Goal: Task Accomplishment & Management: Manage account settings

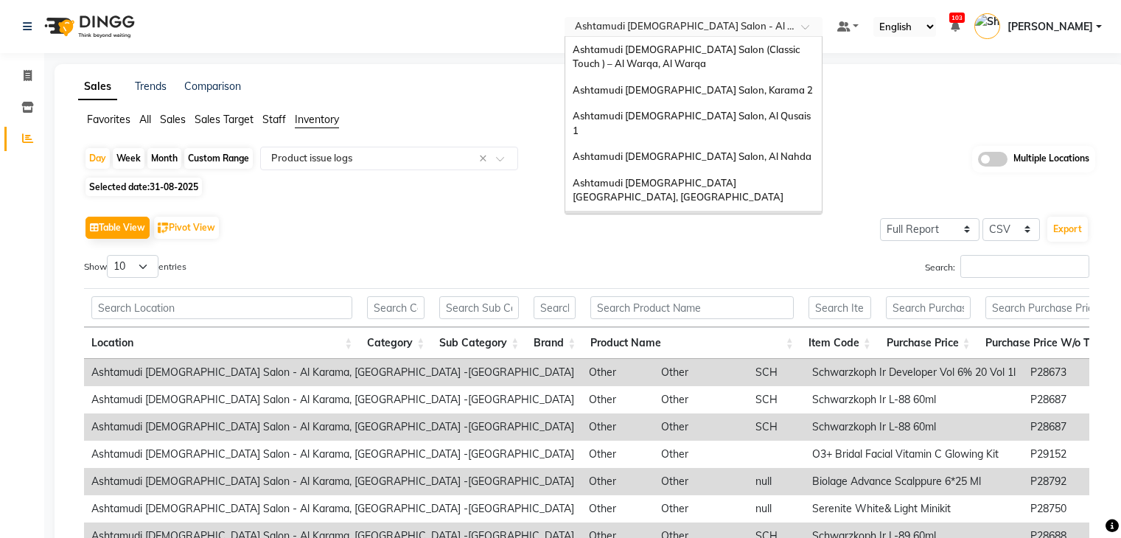
select select "full_report"
select select "csv"
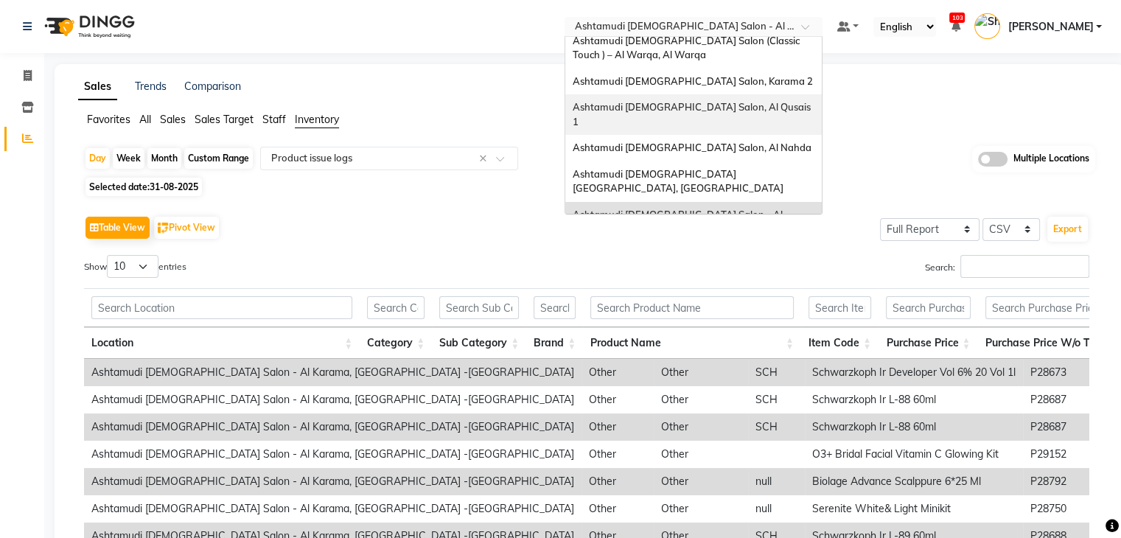
click at [718, 109] on span "Ashtamudi [DEMOGRAPHIC_DATA] Salon, Al Qusais 1" at bounding box center [692, 114] width 240 height 27
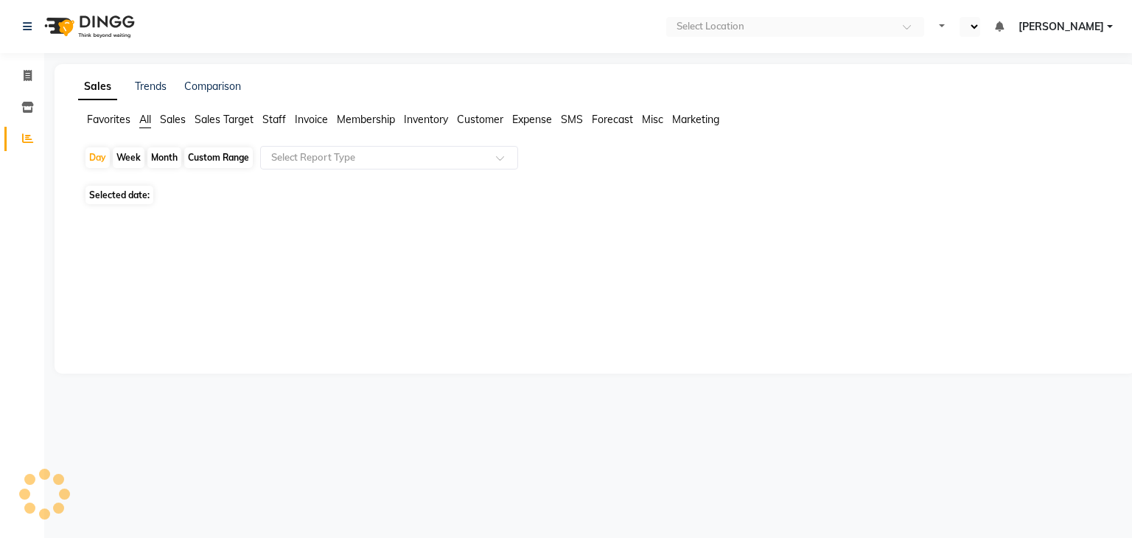
select select "en"
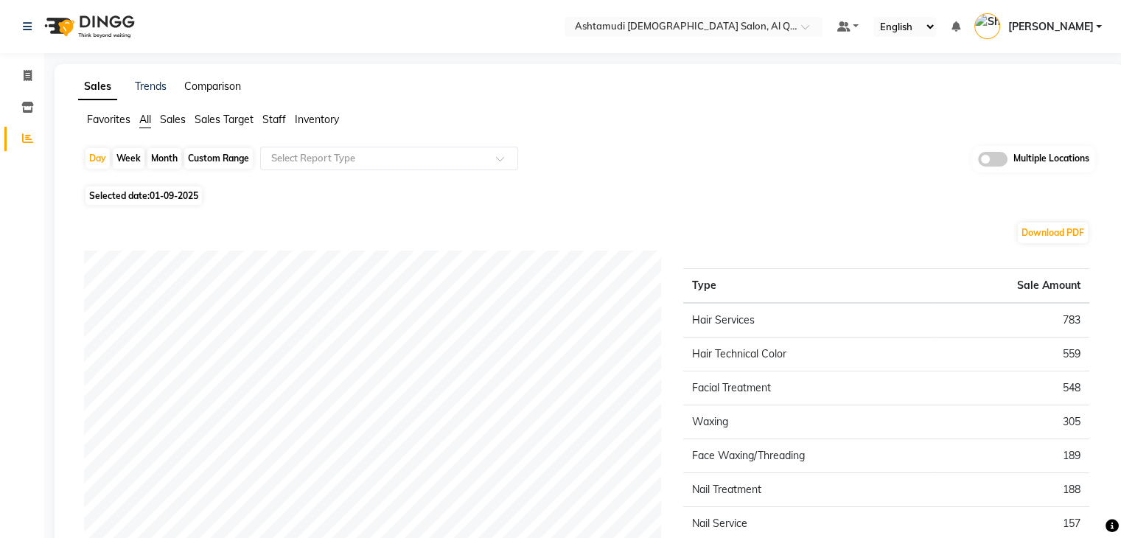
click at [222, 89] on link "Comparison" at bounding box center [212, 86] width 57 height 13
select select "single_date"
select select "single_date_dash"
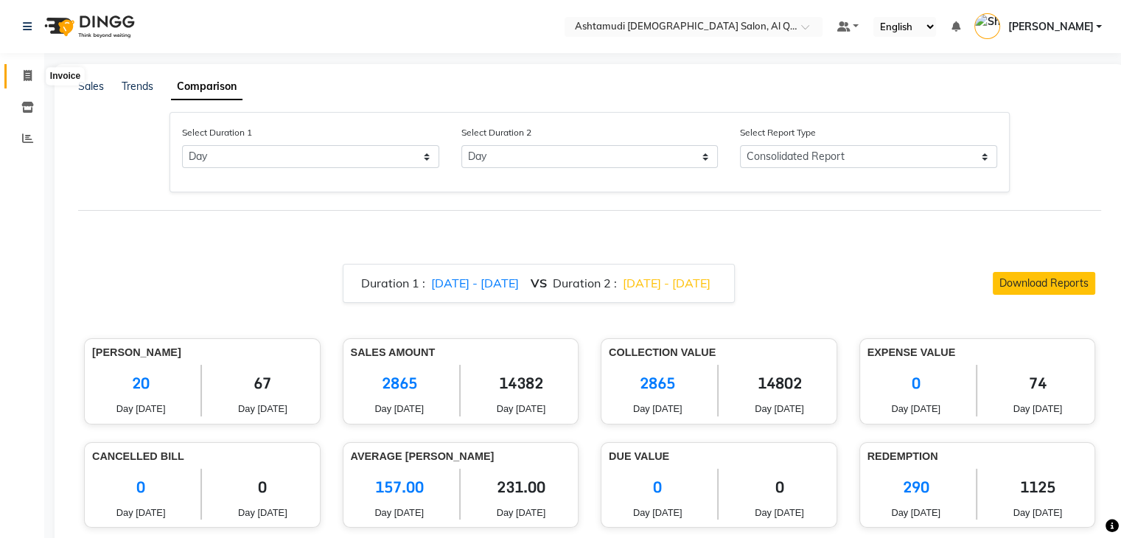
click at [27, 75] on icon at bounding box center [28, 75] width 8 height 11
select select "service"
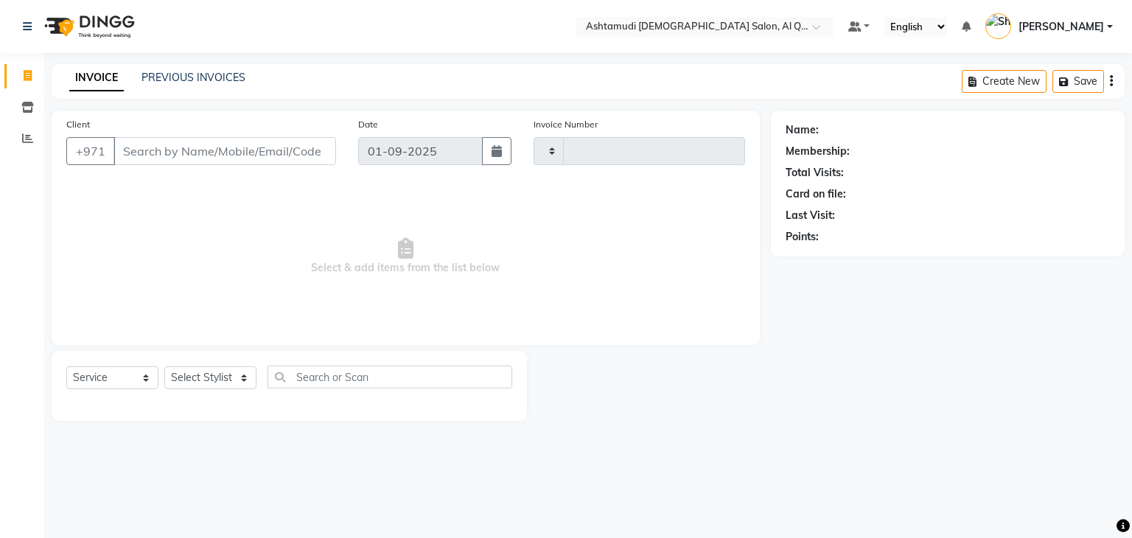
type input "6408"
select select "6848"
click at [28, 102] on icon at bounding box center [27, 107] width 13 height 11
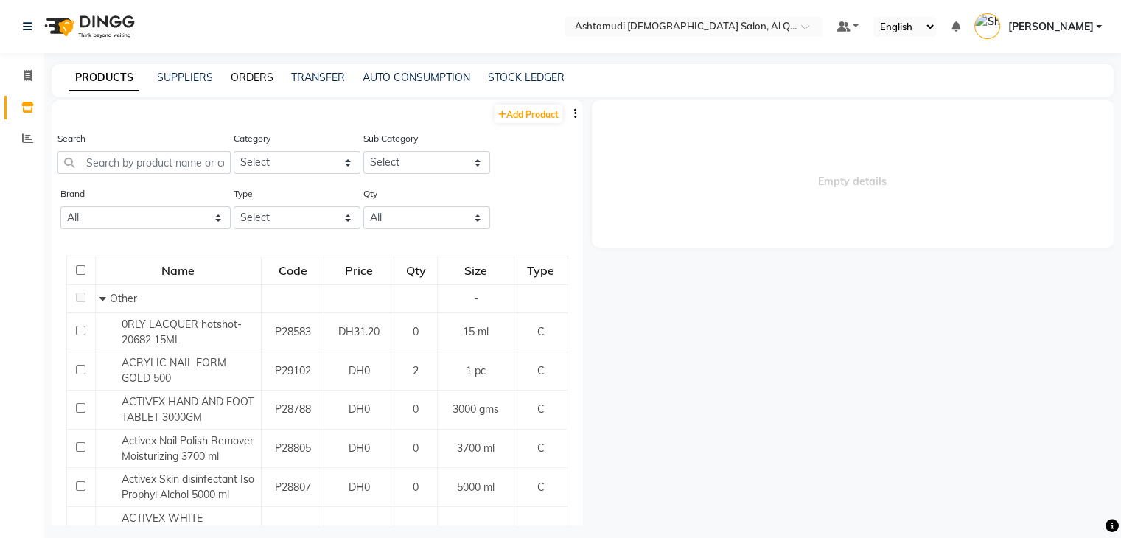
click at [250, 72] on link "ORDERS" at bounding box center [252, 77] width 43 height 13
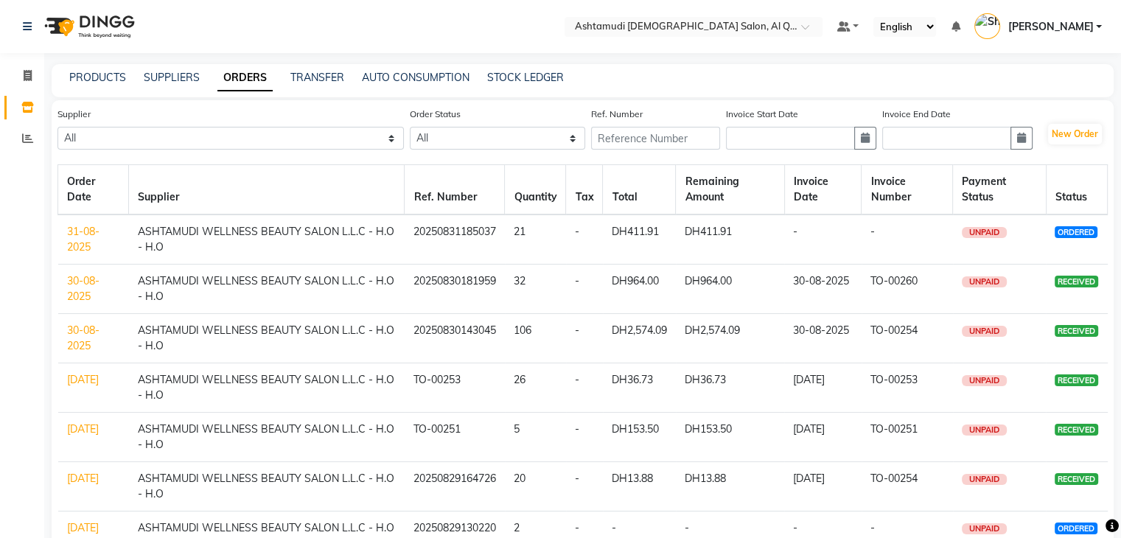
click at [78, 236] on link "31-08-2025" at bounding box center [83, 239] width 32 height 29
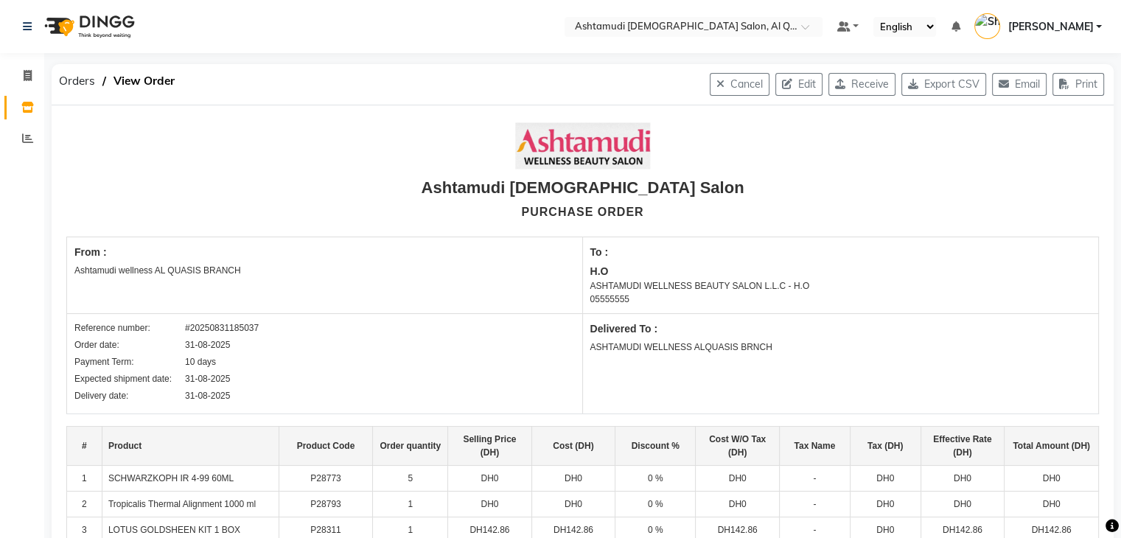
scroll to position [303, 0]
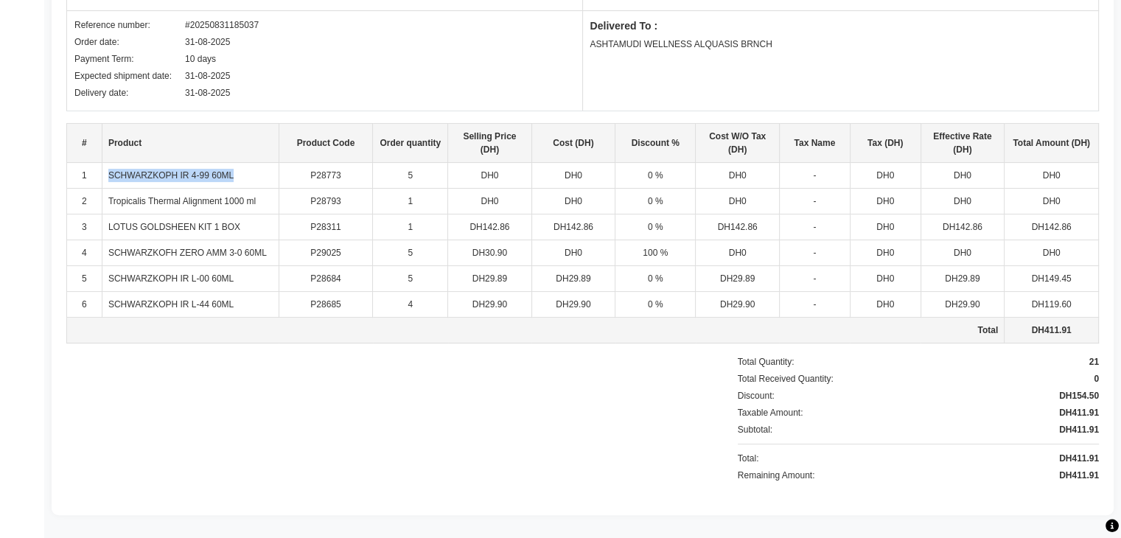
drag, startPoint x: 107, startPoint y: 179, endPoint x: 249, endPoint y: 172, distance: 142.4
click at [249, 172] on td "SCHWARZKOPH IR 4-99 60ML" at bounding box center [190, 176] width 177 height 26
copy td "SCHWARZKOPH IR 4-99 60ML"
drag, startPoint x: 105, startPoint y: 200, endPoint x: 267, endPoint y: 200, distance: 162.1
click at [267, 200] on td "Tropicalis Thermal Alignment 1000 ml" at bounding box center [190, 202] width 177 height 26
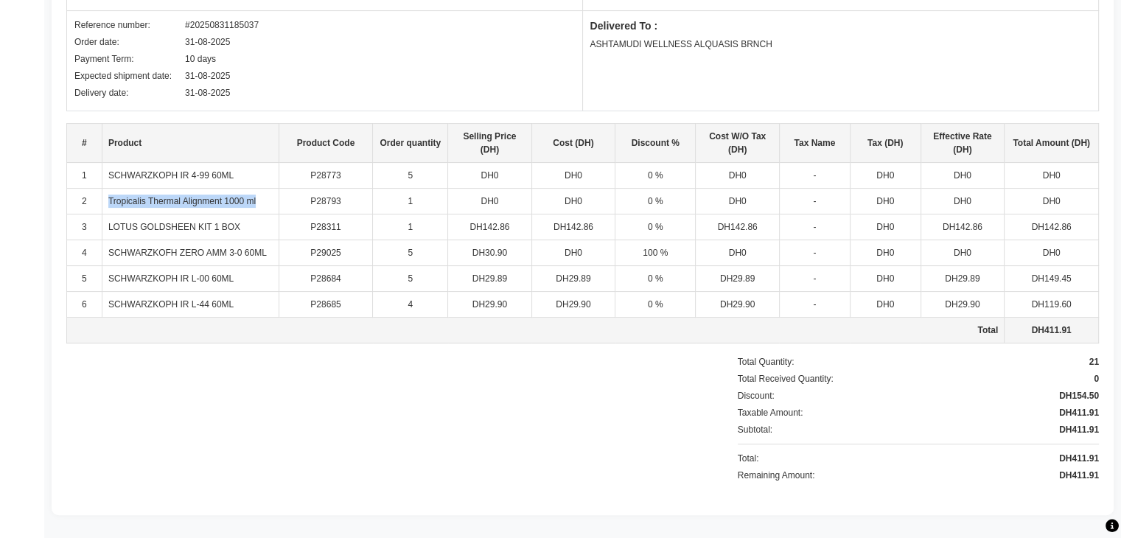
copy td "Tropicalis Thermal Alignment 1000 ml"
drag, startPoint x: 105, startPoint y: 230, endPoint x: 256, endPoint y: 219, distance: 150.7
click at [256, 219] on td "LOTUS GOLDSHEEN KIT 1 BOX" at bounding box center [190, 227] width 177 height 26
copy td "LOTUS GOLDSHEEN KIT 1 BOX"
drag, startPoint x: 106, startPoint y: 254, endPoint x: 274, endPoint y: 253, distance: 168.0
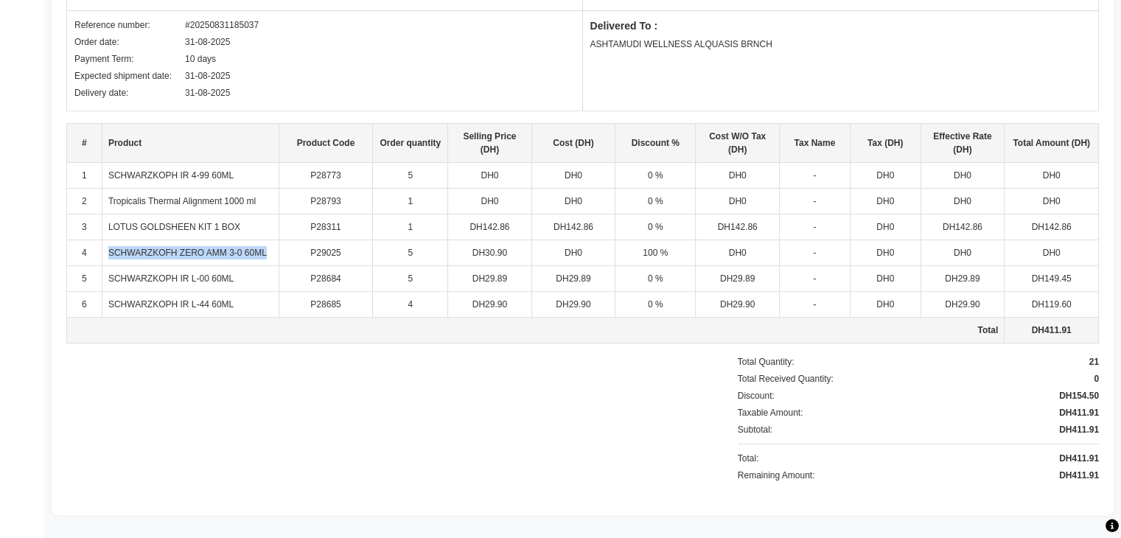
click at [274, 253] on td "SCHWARZKOFH ZERO AMM 3-0 60ML" at bounding box center [190, 253] width 177 height 26
copy td "SCHWARZKOFH ZERO AMM 3-0 60ML"
drag, startPoint x: 108, startPoint y: 280, endPoint x: 264, endPoint y: 281, distance: 155.5
click at [264, 281] on td "SCHWARZKOPH IR L-00 60ML" at bounding box center [190, 279] width 177 height 26
copy td "SCHWARZKOPH IR L-00 60ML"
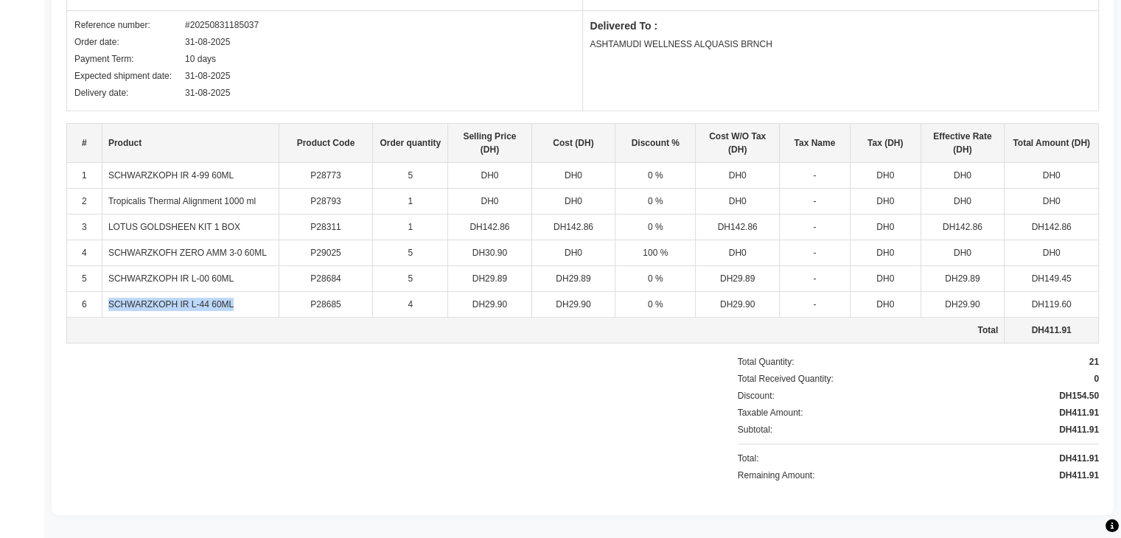
drag, startPoint x: 105, startPoint y: 304, endPoint x: 267, endPoint y: 301, distance: 162.8
click at [267, 301] on td "SCHWARZKOPH IR L-44 60ML" at bounding box center [190, 305] width 177 height 26
copy td "SCHWARZKOPH IR L-44 60ML"
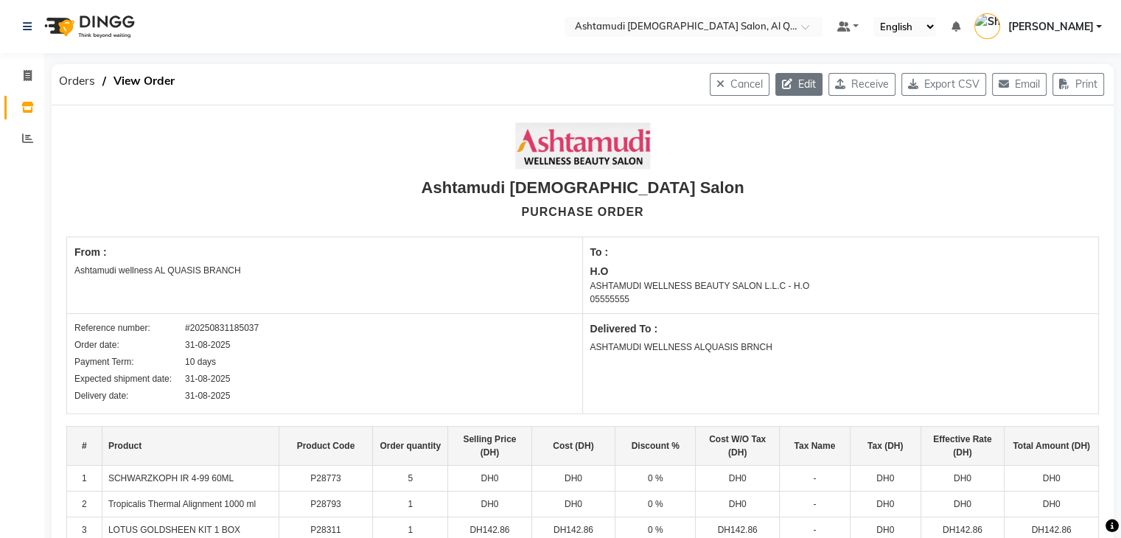
click at [791, 77] on button "Edit" at bounding box center [798, 84] width 47 height 23
select select "1153"
select select "1468"
select select "4944"
select select "true"
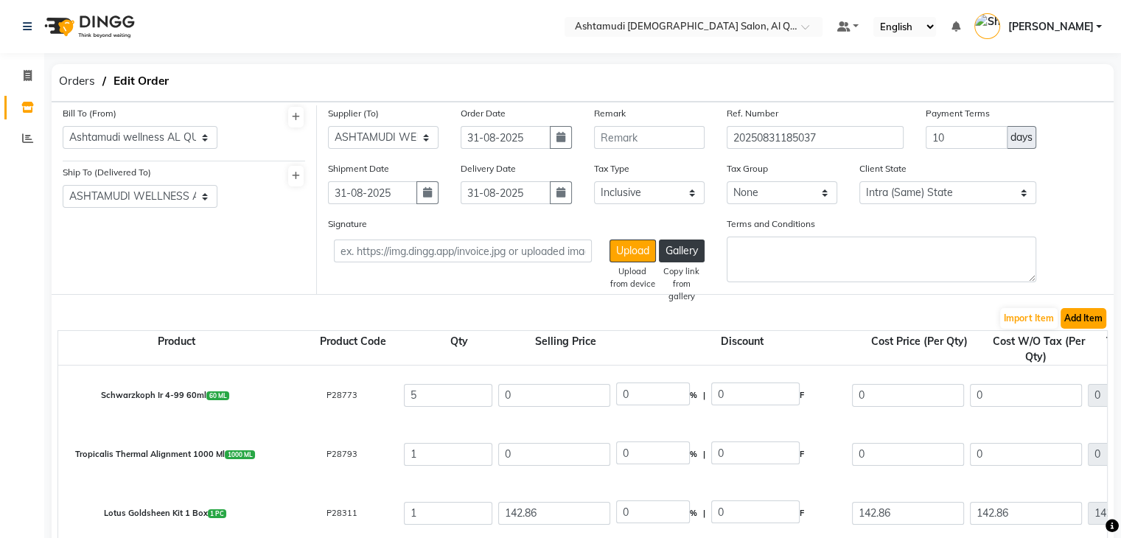
click at [1078, 319] on button "Add Item" at bounding box center [1083, 318] width 46 height 21
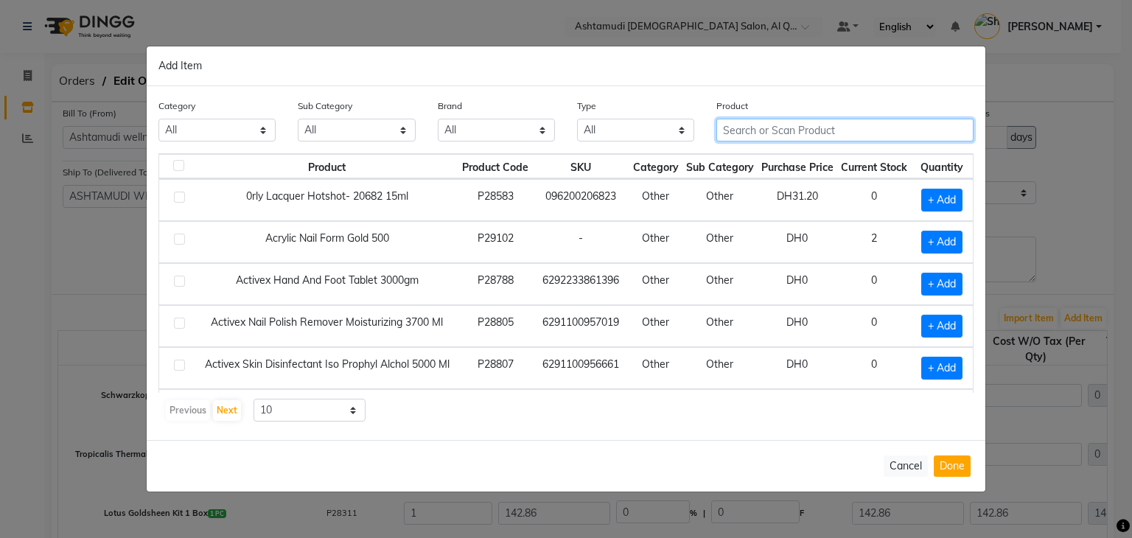
click at [760, 125] on input "text" at bounding box center [844, 130] width 257 height 23
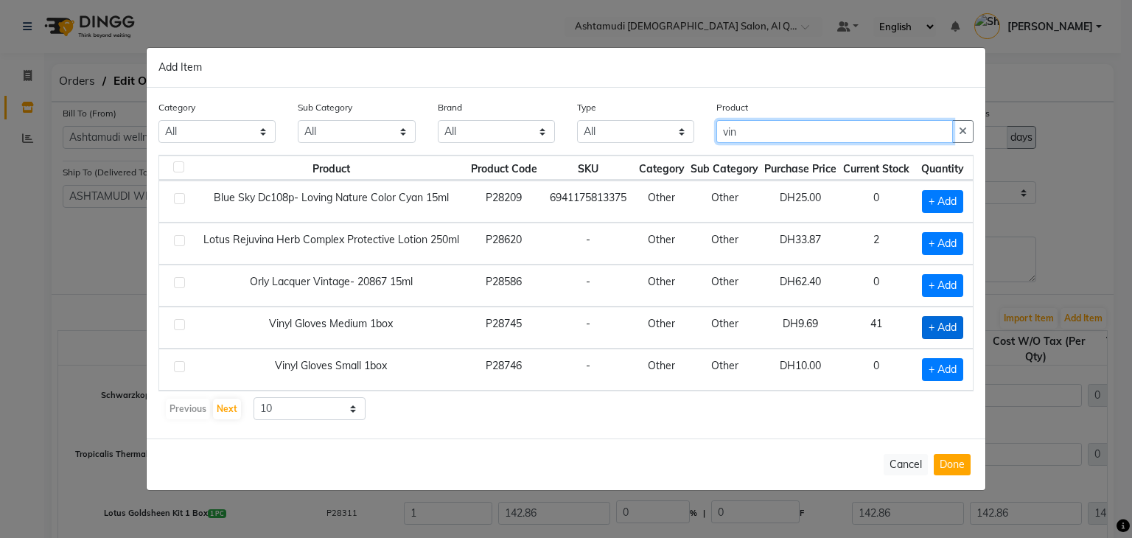
type input "vin"
click at [937, 322] on span "+ Add" at bounding box center [942, 327] width 41 height 23
checkbox input "true"
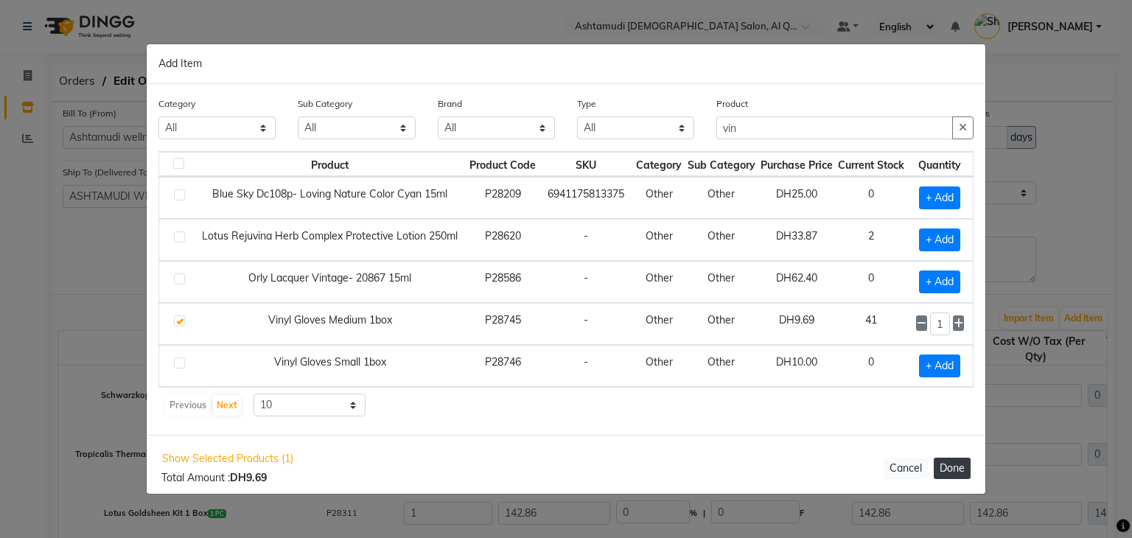
click at [955, 466] on button "Done" at bounding box center [951, 468] width 37 height 21
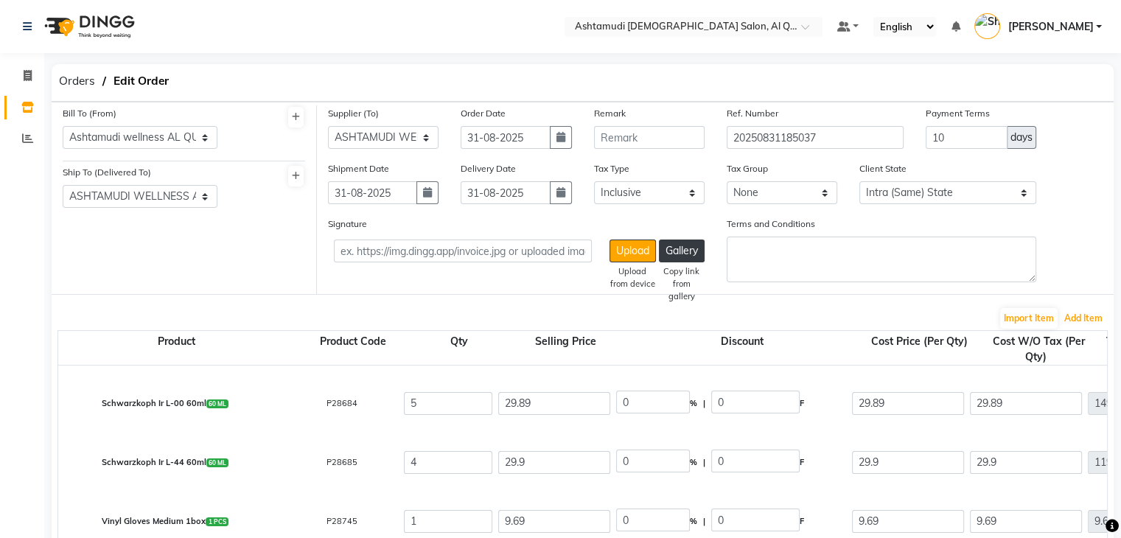
scroll to position [350, 0]
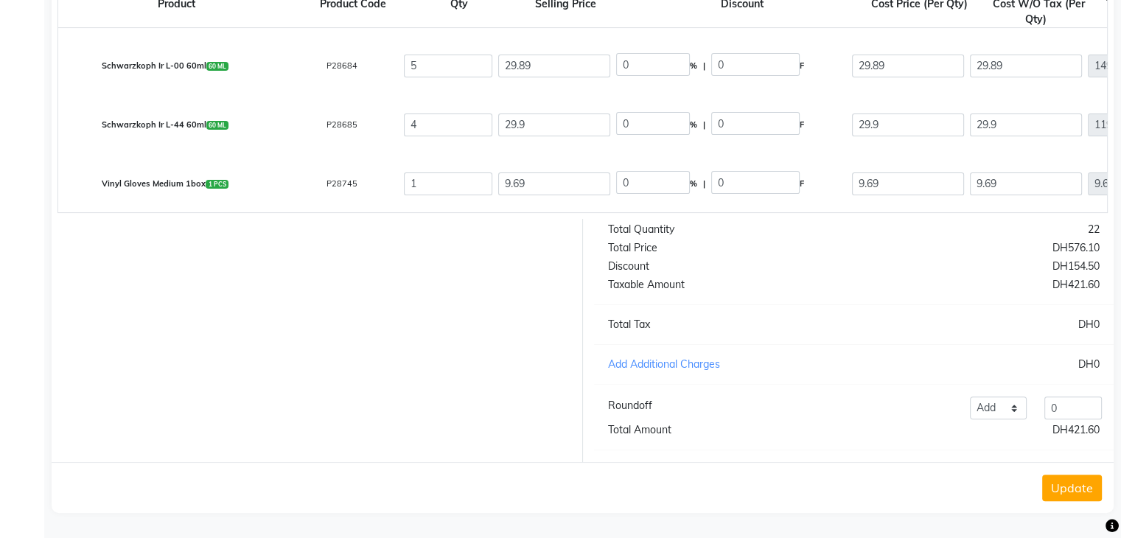
click at [1065, 488] on button "Update" at bounding box center [1072, 487] width 60 height 27
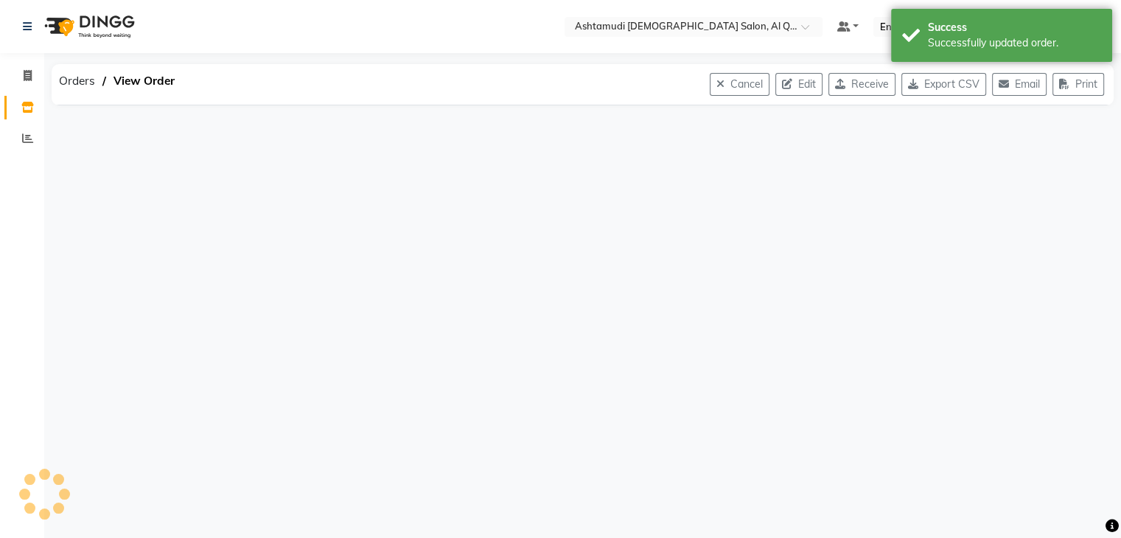
scroll to position [0, 0]
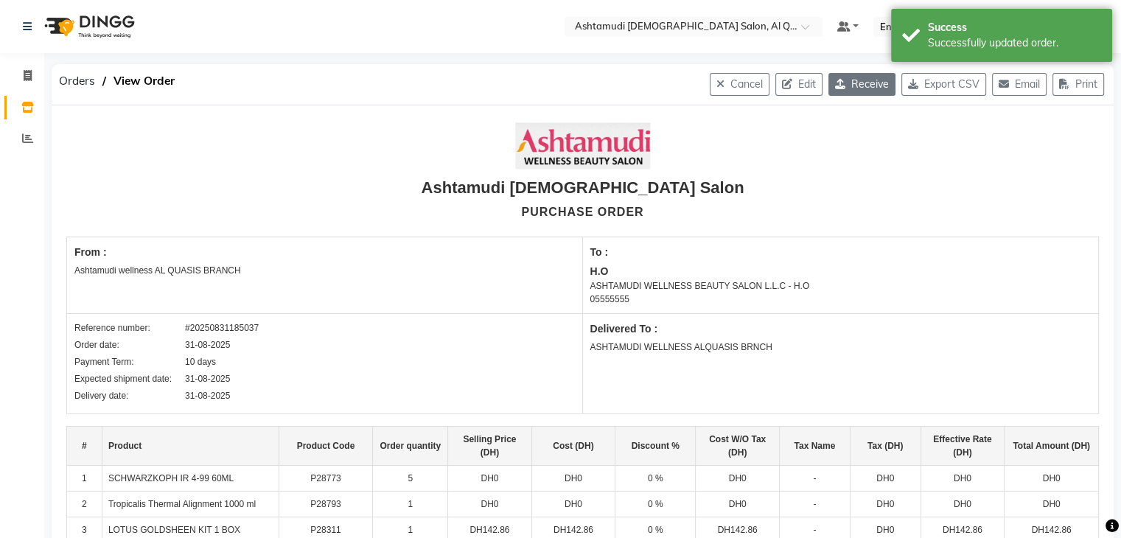
click at [851, 85] on button "Receive" at bounding box center [861, 84] width 67 height 23
select select "1153"
select select "1468"
select select "4944"
select select "true"
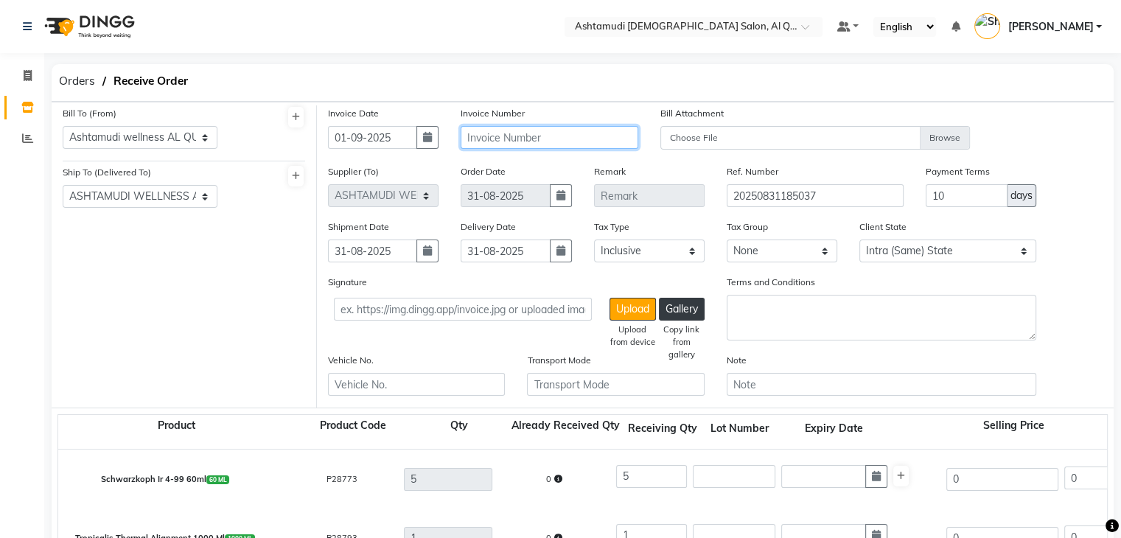
click at [534, 136] on input "text" at bounding box center [548, 137] width 177 height 23
paste input "TO-00261"
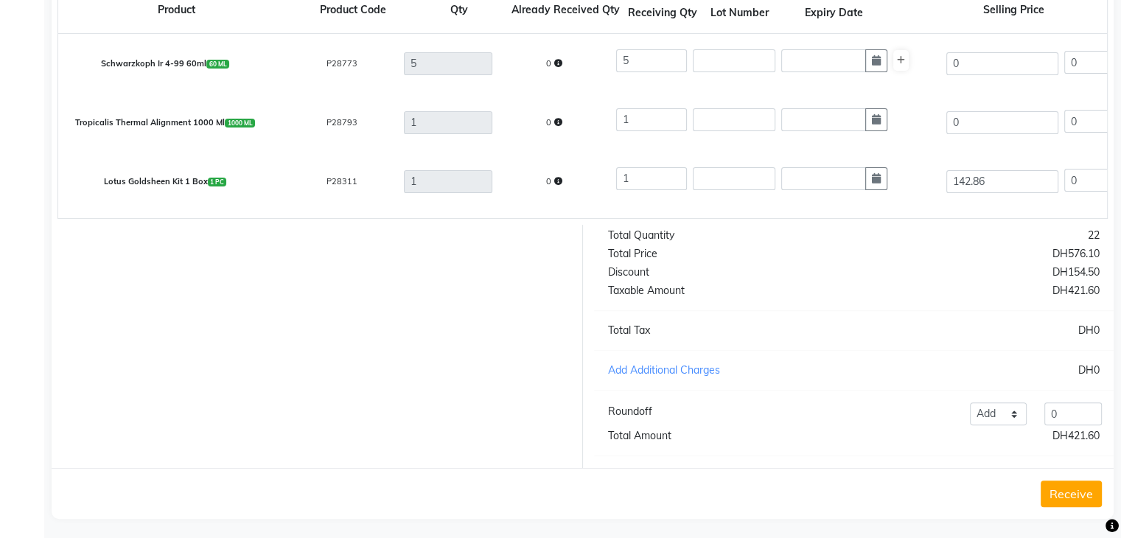
scroll to position [435, 0]
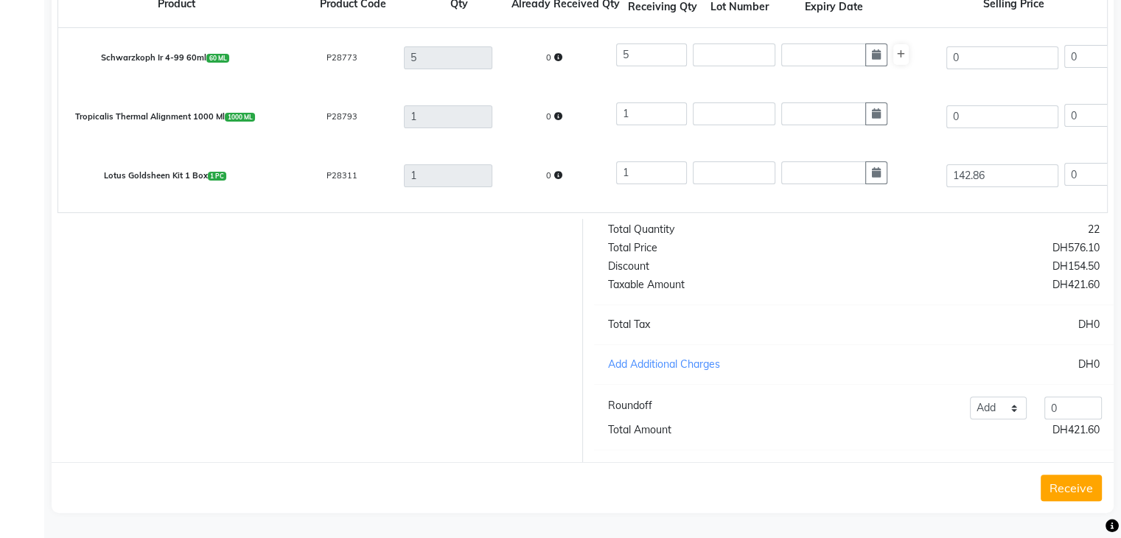
type input "TO-00261"
click at [1065, 488] on button "Receive" at bounding box center [1070, 487] width 61 height 27
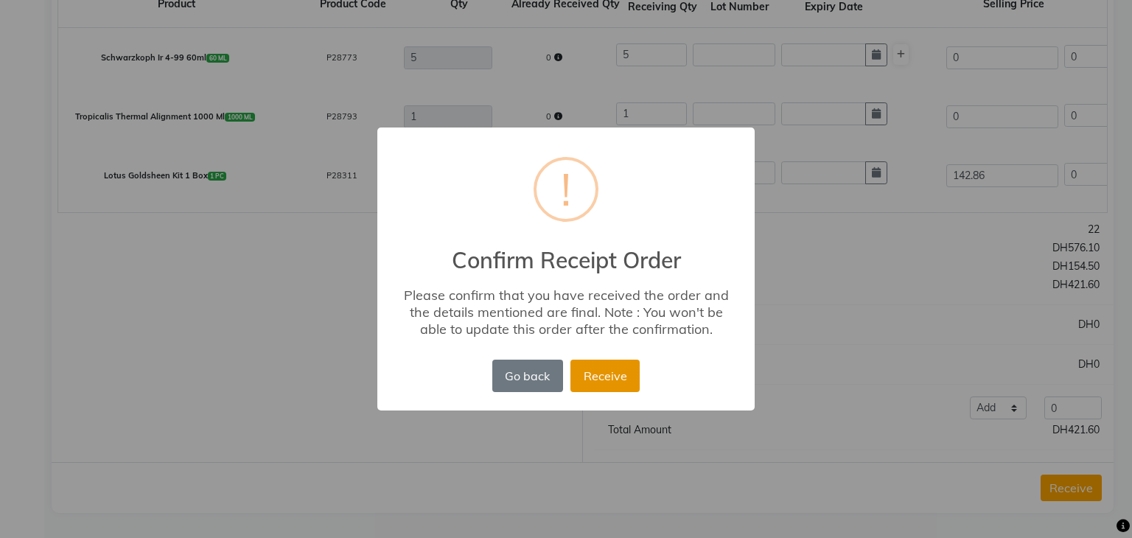
click at [590, 376] on button "Receive" at bounding box center [604, 376] width 69 height 32
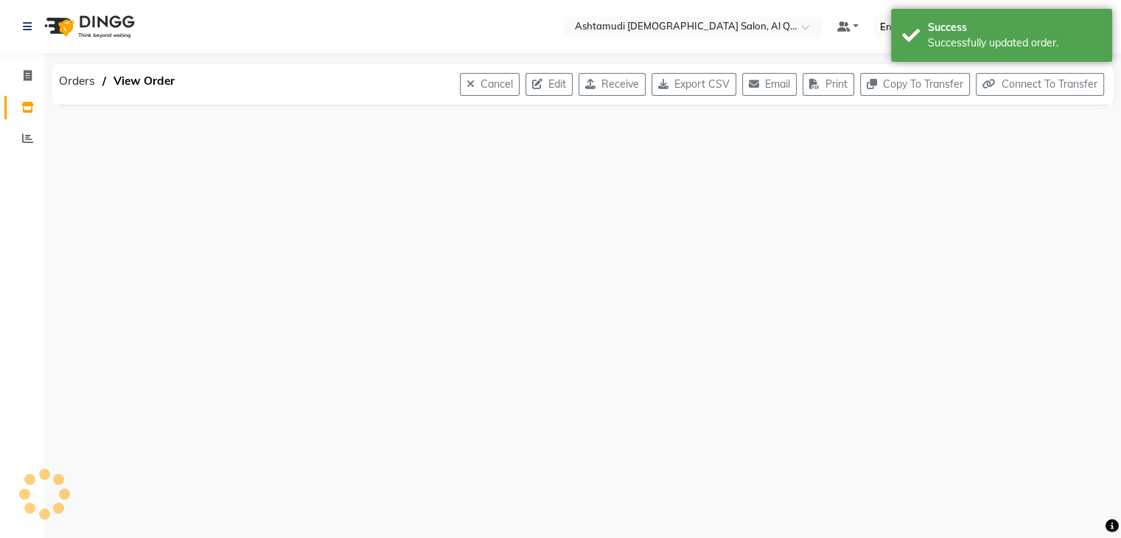
scroll to position [0, 0]
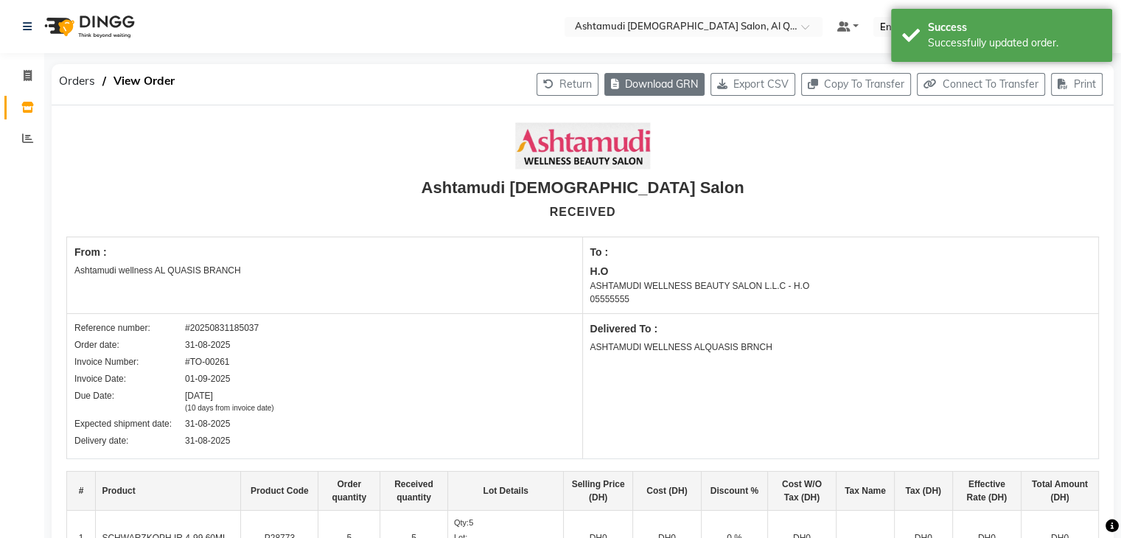
click at [657, 89] on button "Download GRN" at bounding box center [654, 84] width 100 height 23
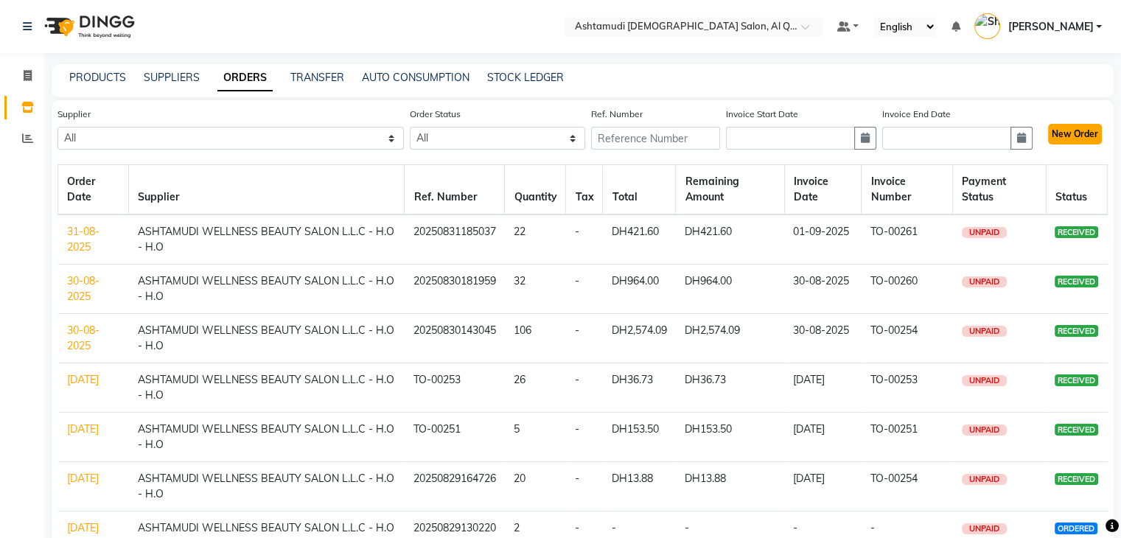
click at [1084, 136] on button "New Order" at bounding box center [1075, 134] width 54 height 21
select select "true"
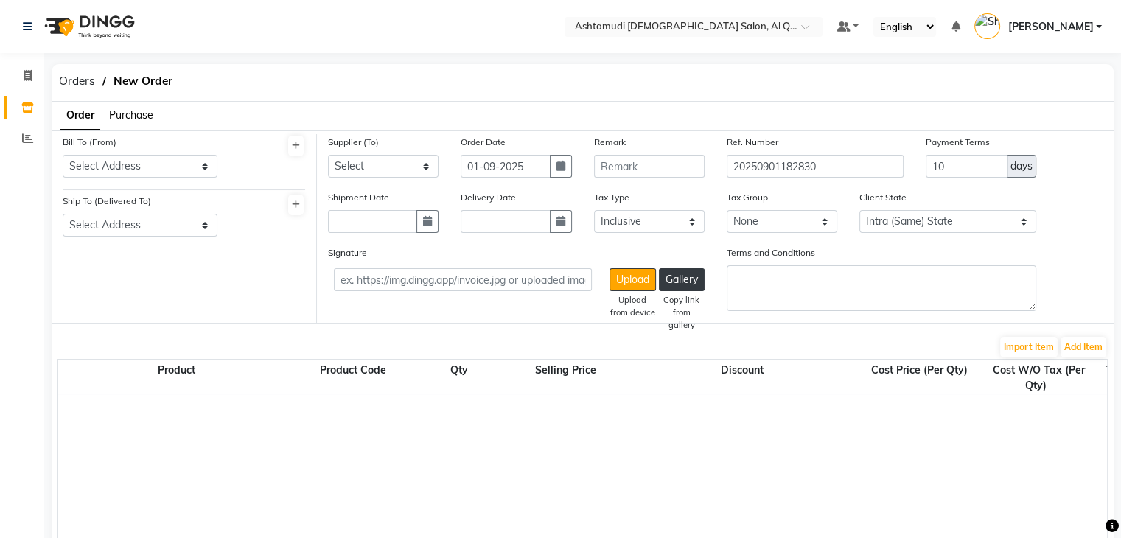
click at [133, 110] on span "Purchase" at bounding box center [131, 114] width 44 height 13
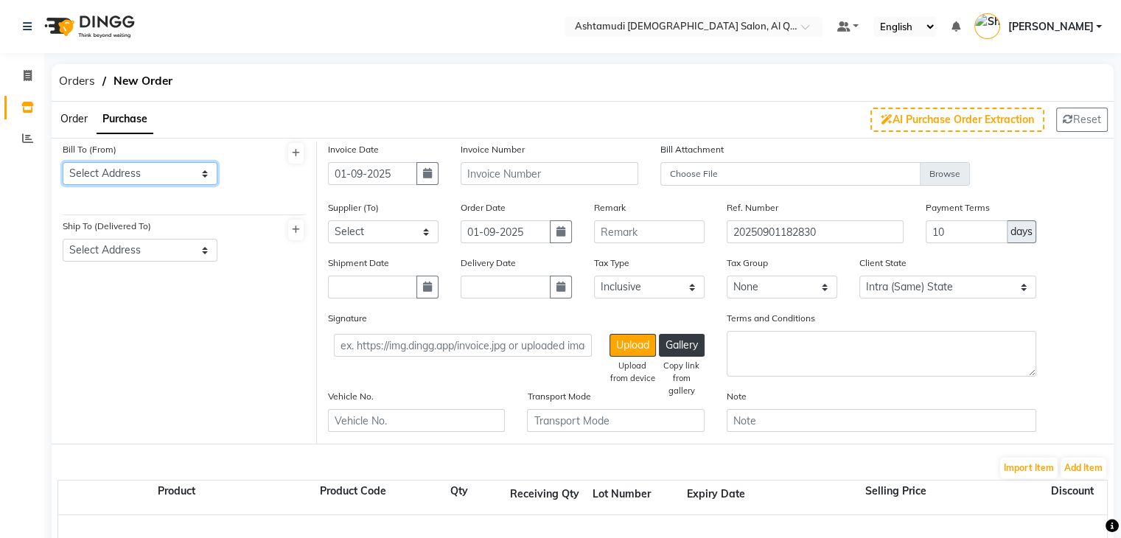
click at [168, 178] on select "Select Address Ashtamudi wellness AL QUASIS BRANCH -- [GEOGRAPHIC_DATA] - S - […" at bounding box center [140, 173] width 155 height 23
select select "1153"
click at [63, 162] on select "Select Address Ashtamudi wellness AL QUASIS BRANCH -- [GEOGRAPHIC_DATA] - S - […" at bounding box center [140, 173] width 155 height 23
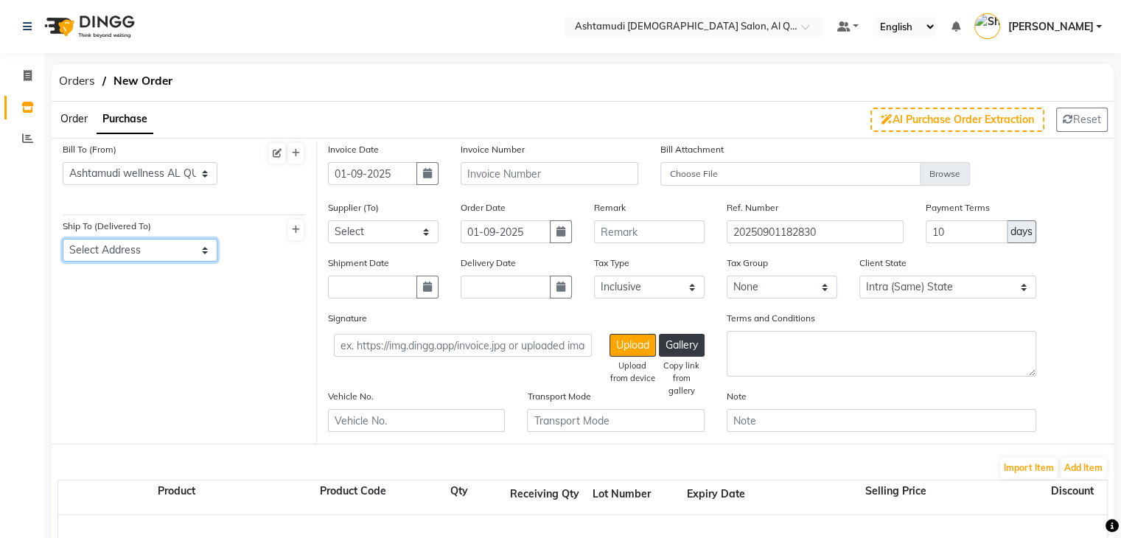
click at [178, 253] on select "Select Address ASHTAMUDI WELLNESS ALQUASIS BRNCH --" at bounding box center [140, 250] width 155 height 23
select select "1468"
click at [63, 239] on select "Select Address ASHTAMUDI WELLNESS ALQUASIS BRNCH --" at bounding box center [140, 250] width 155 height 23
click at [434, 176] on button "button" at bounding box center [427, 173] width 22 height 23
select select "9"
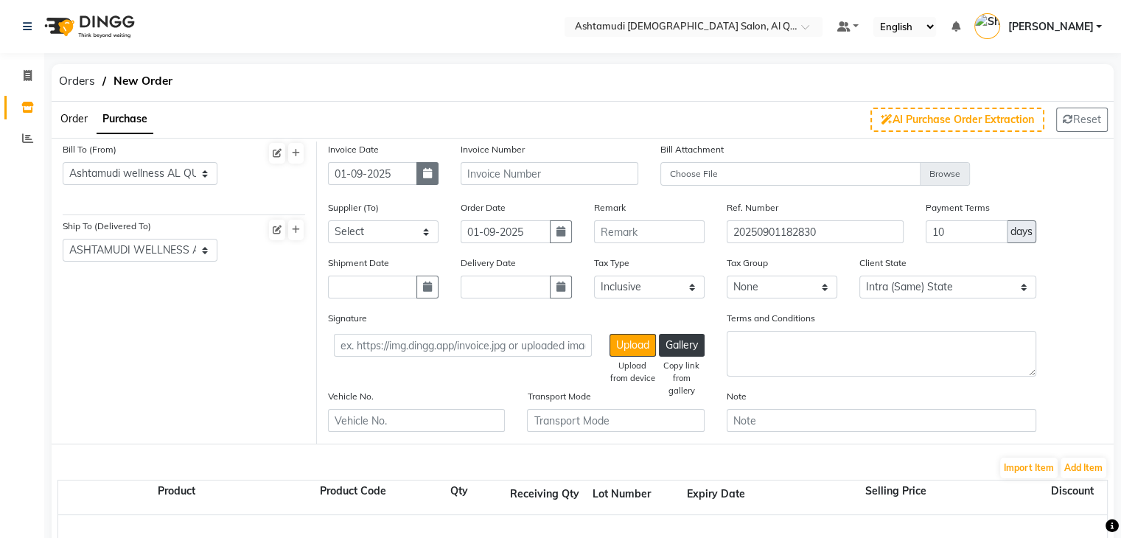
select select "2025"
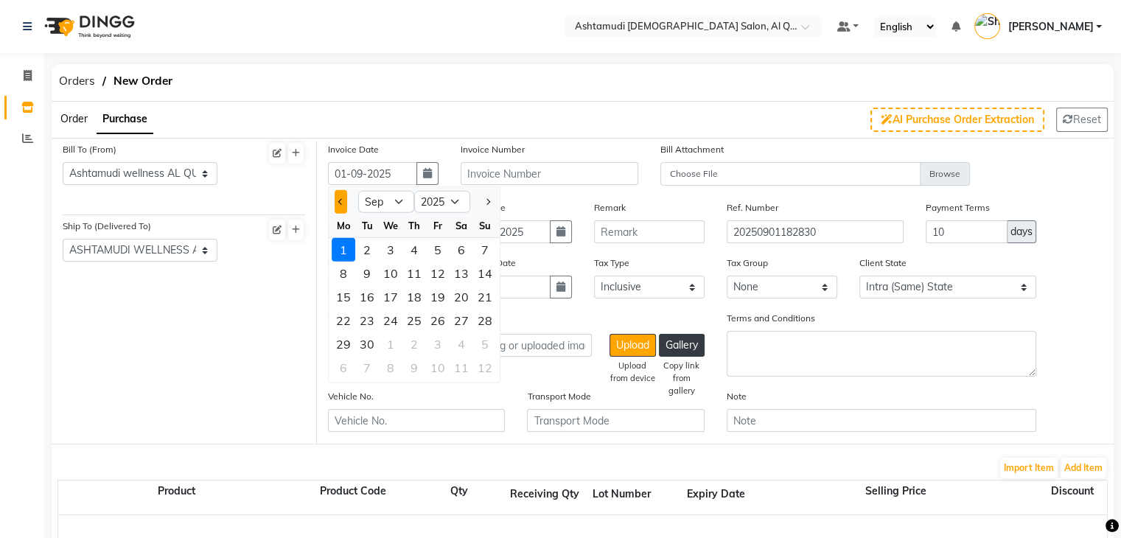
click at [343, 201] on span "Previous month" at bounding box center [341, 202] width 6 height 6
select select "8"
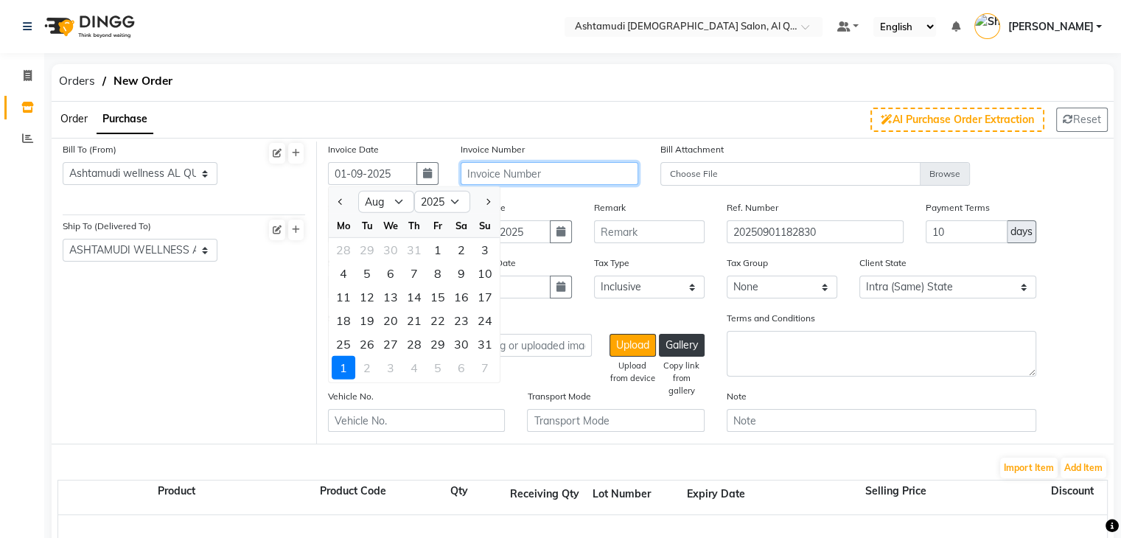
click at [496, 171] on input "text" at bounding box center [548, 173] width 177 height 23
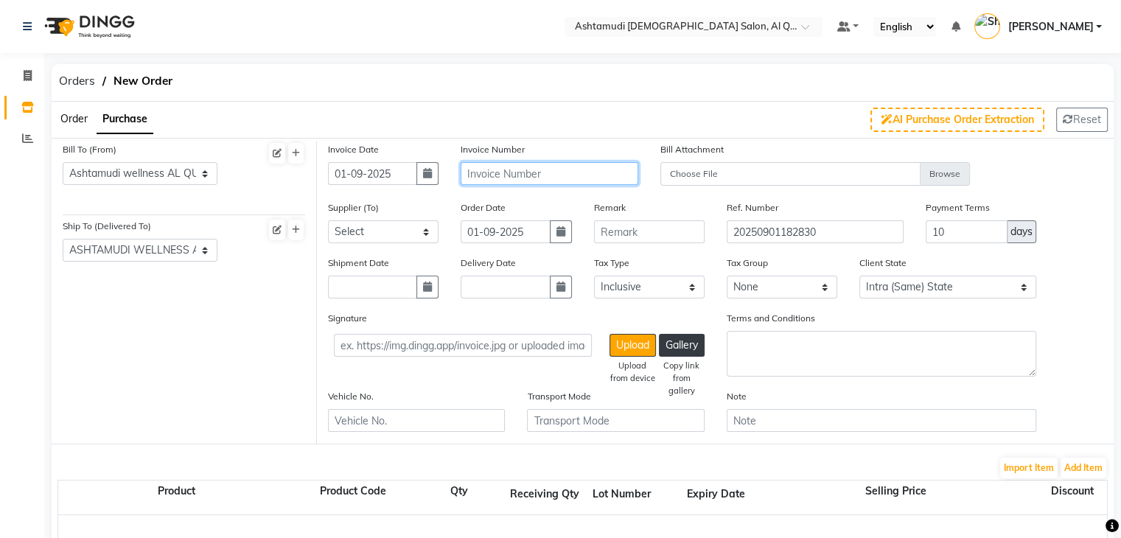
click at [481, 163] on input "text" at bounding box center [548, 173] width 177 height 23
paste input "TO-00261"
type input "TO-00261"
click at [398, 236] on select "Select ASHTAMUDI WELLNESS BEAUTY SALON L.L.C - H.O - H.O" at bounding box center [383, 231] width 111 height 23
select select "4944"
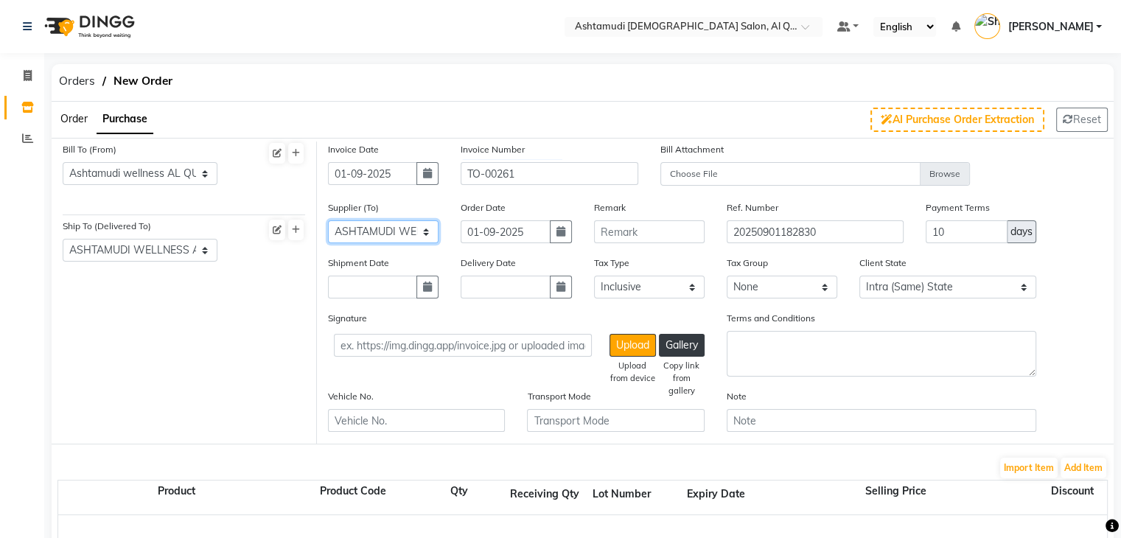
click at [328, 221] on select "Select ASHTAMUDI WELLNESS BEAUTY SALON L.L.C - H.O - H.O" at bounding box center [383, 231] width 111 height 23
click at [428, 286] on icon "button" at bounding box center [427, 286] width 9 height 10
select select "9"
select select "2025"
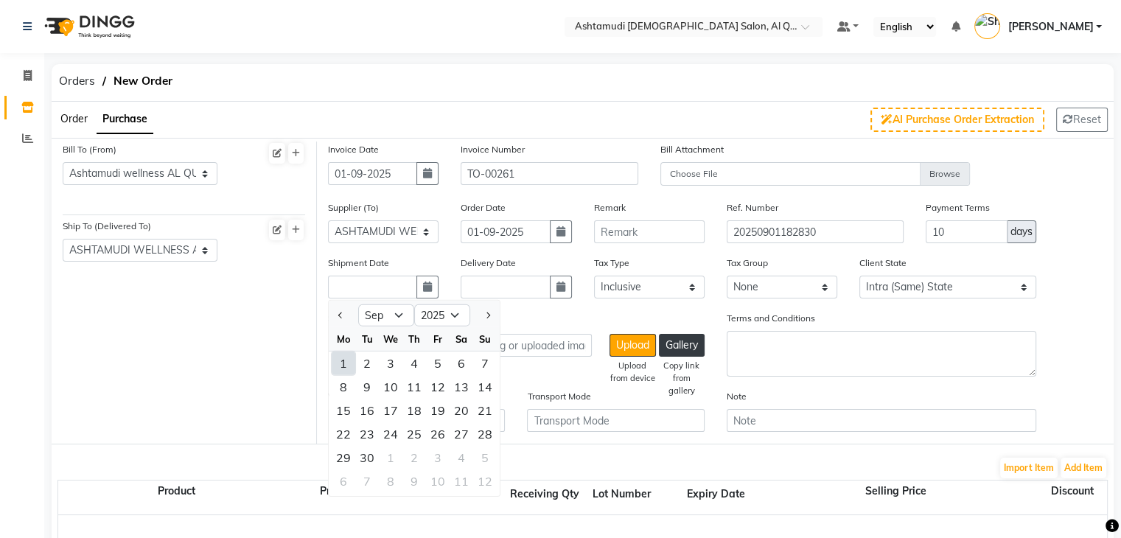
click at [345, 370] on div "1" at bounding box center [344, 363] width 24 height 24
type input "01-09-2025"
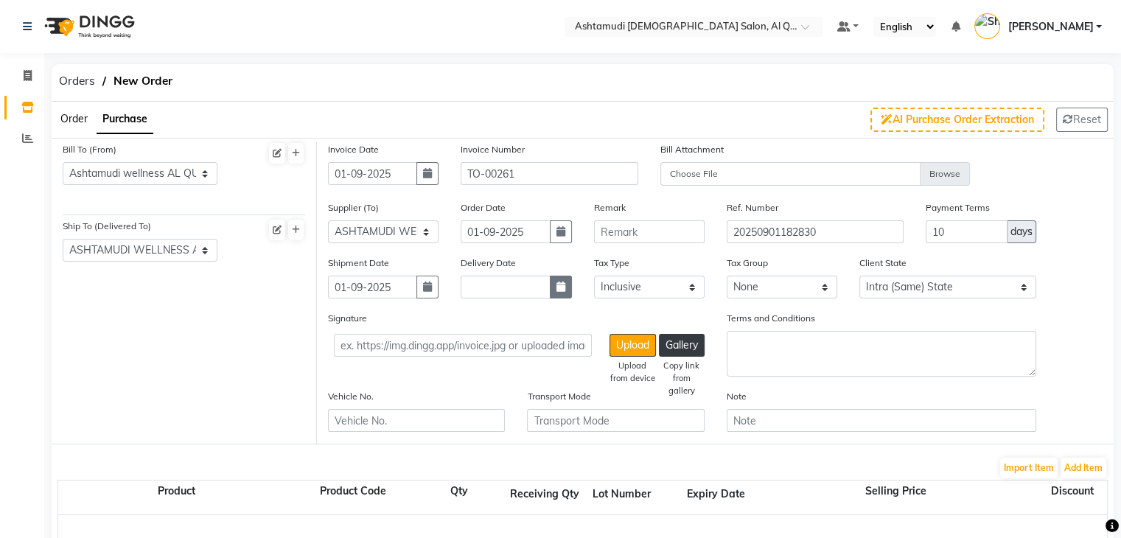
click at [566, 294] on button "button" at bounding box center [561, 287] width 22 height 23
select select "9"
select select "2025"
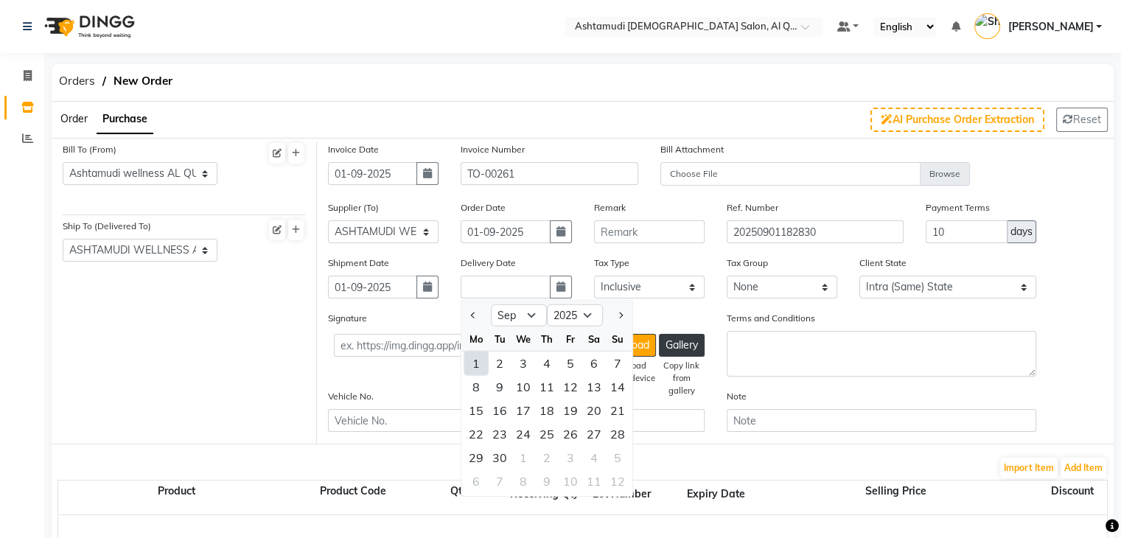
click at [475, 366] on div "1" at bounding box center [476, 363] width 24 height 24
type input "01-09-2025"
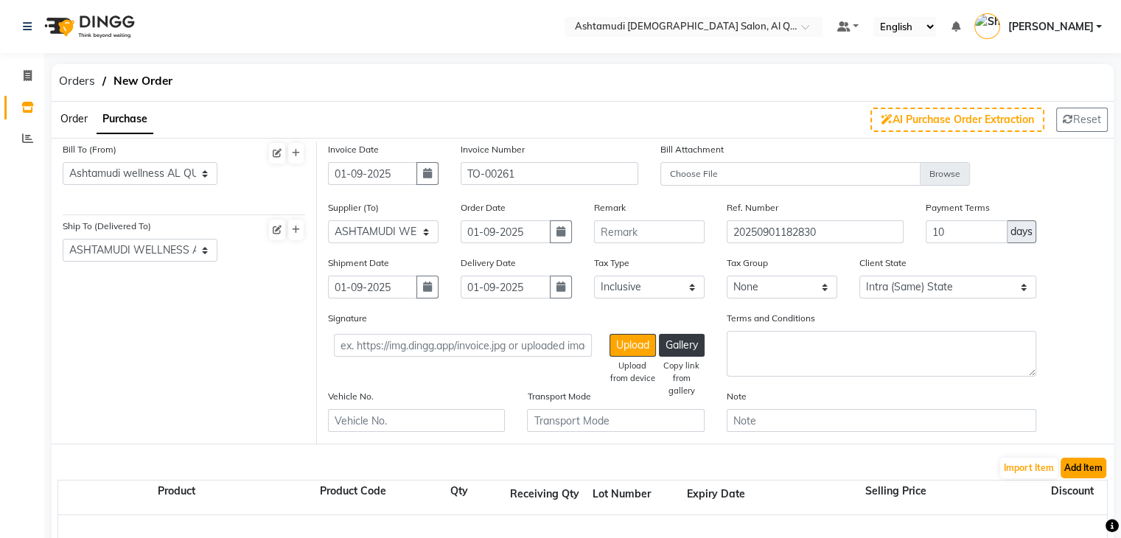
click at [1077, 472] on button "Add Item" at bounding box center [1083, 468] width 46 height 21
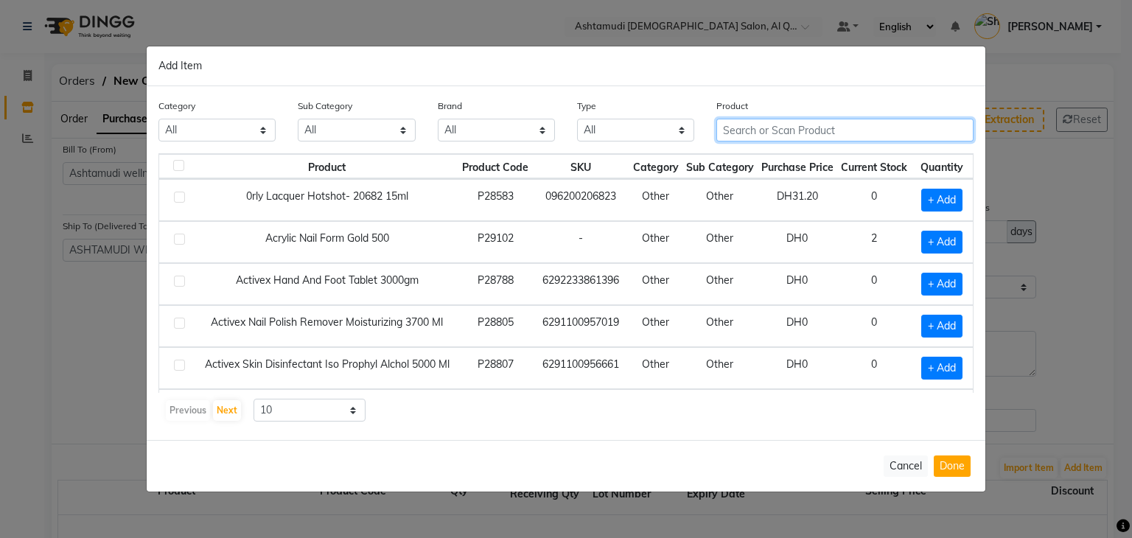
click at [763, 128] on input "text" at bounding box center [844, 130] width 257 height 23
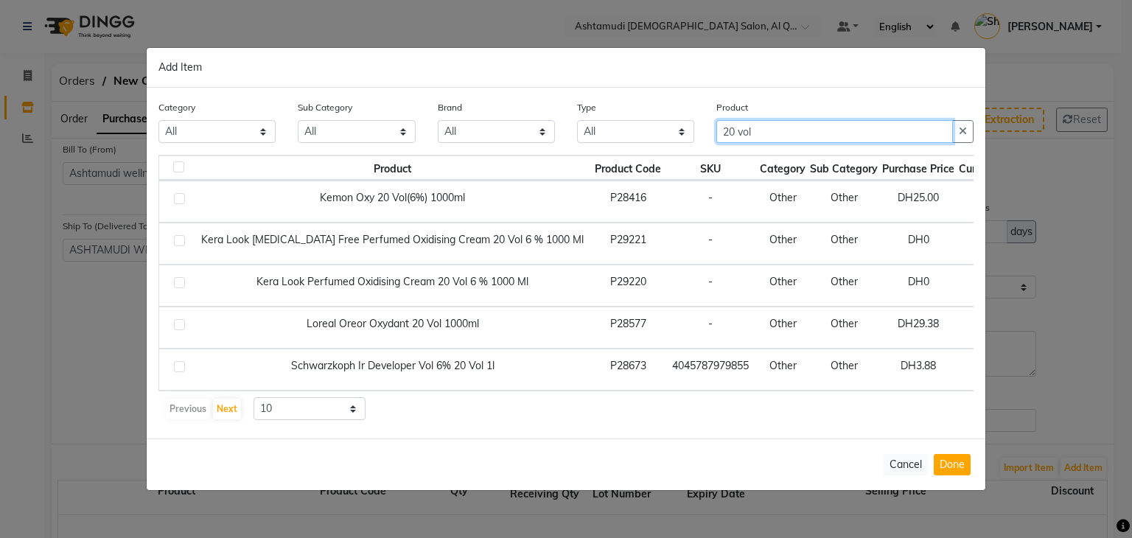
scroll to position [4, 0]
type input "20 vol"
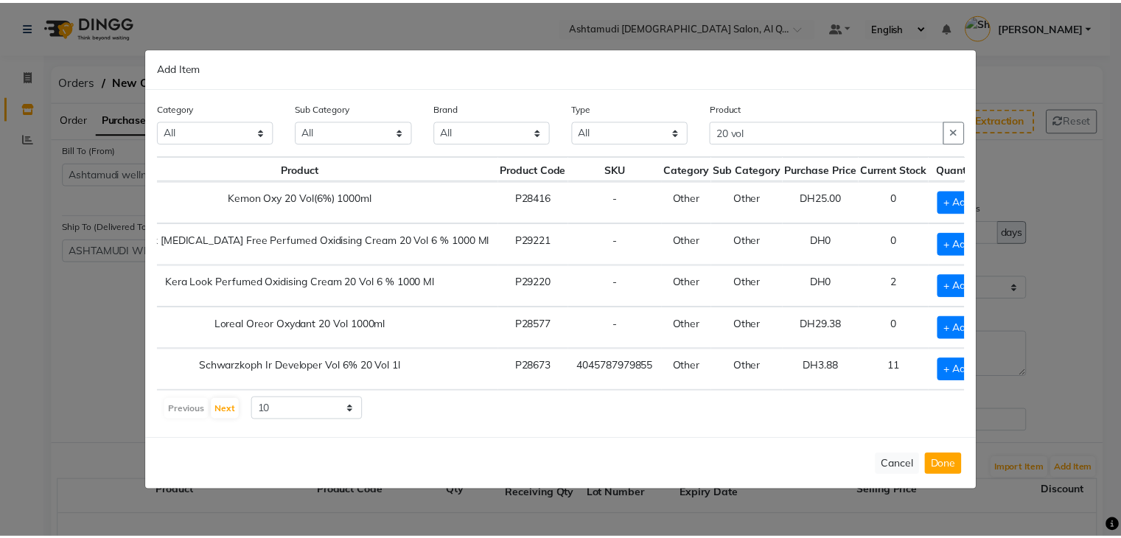
scroll to position [4, 91]
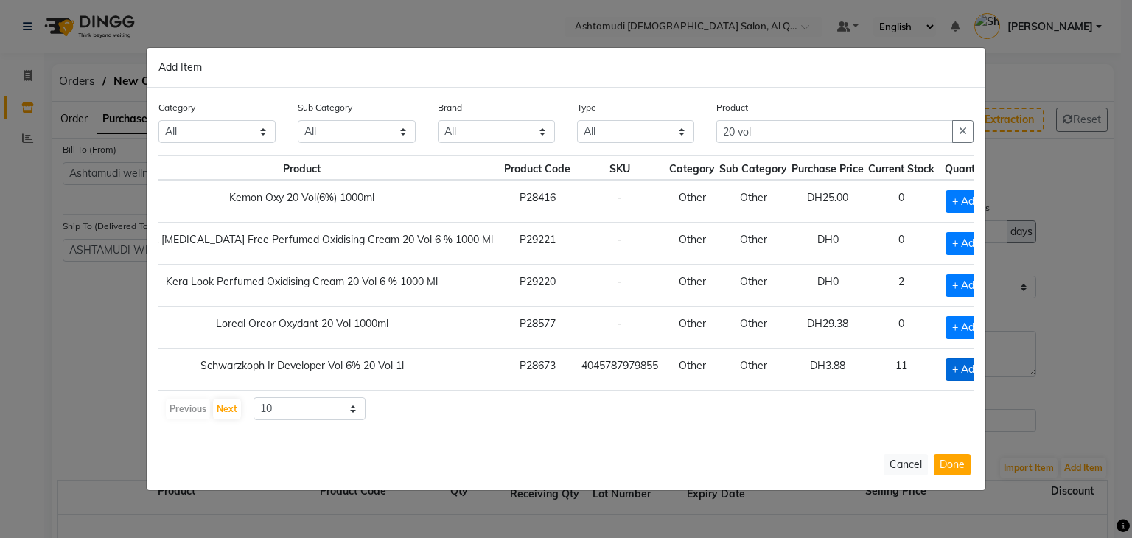
click at [945, 359] on span "+ Add" at bounding box center [965, 369] width 41 height 23
checkbox input "true"
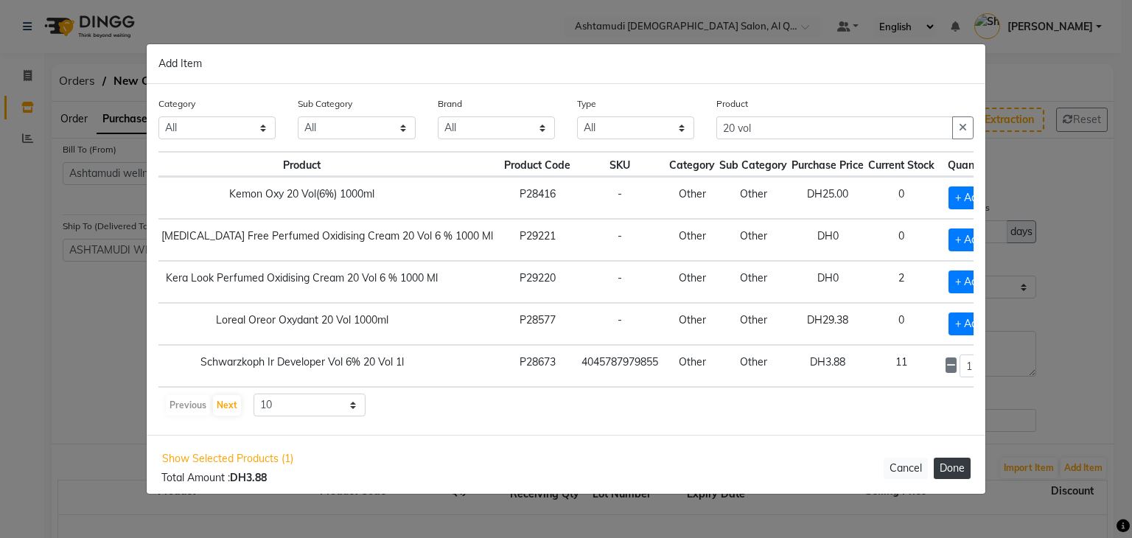
click at [958, 472] on button "Done" at bounding box center [951, 468] width 37 height 21
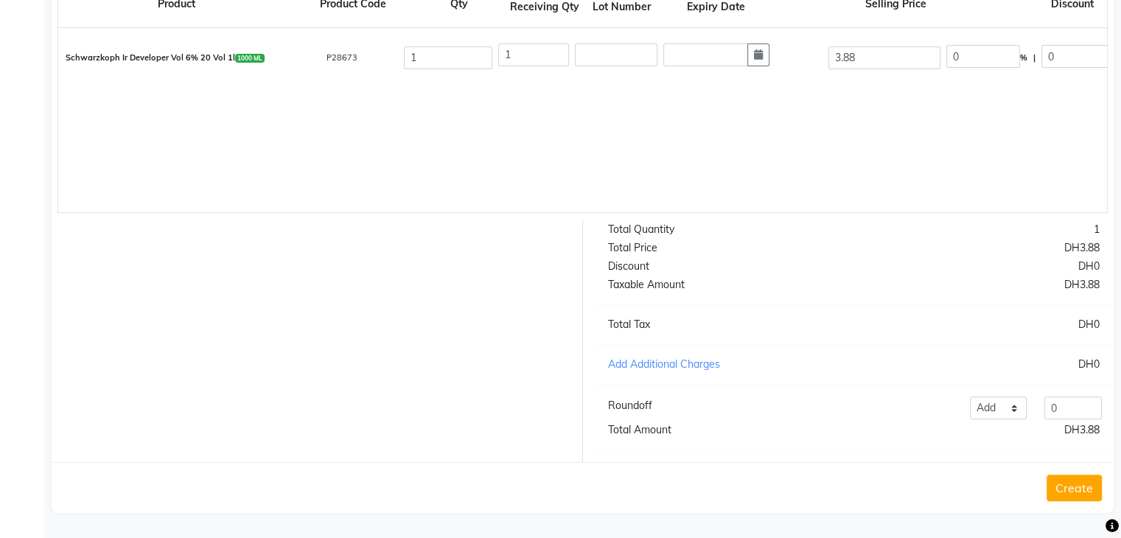
scroll to position [500, 0]
click at [1089, 494] on button "Create" at bounding box center [1073, 487] width 55 height 27
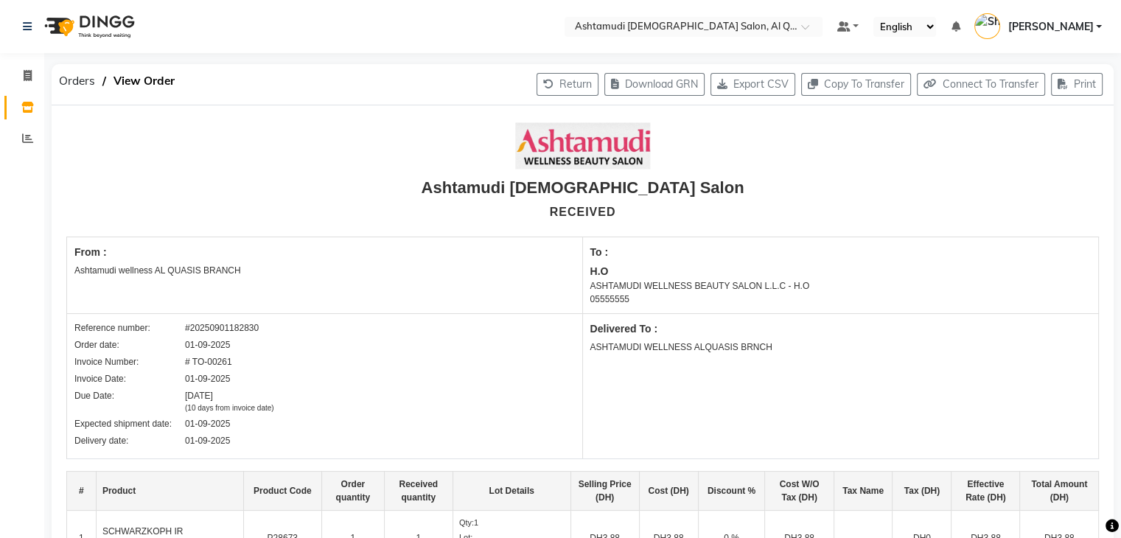
select select "true"
